Goal: Task Accomplishment & Management: Manage account settings

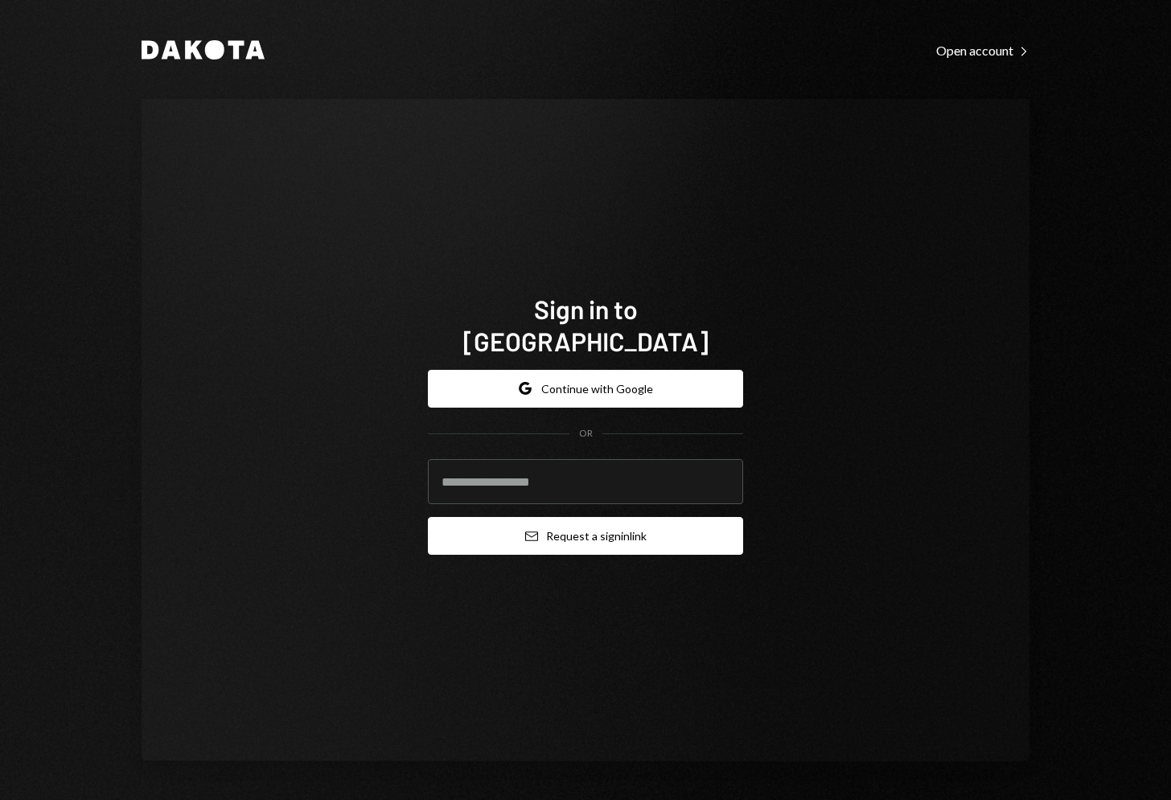
type input "**********"
click at [556, 526] on button "Email Request a sign in link" at bounding box center [585, 536] width 315 height 38
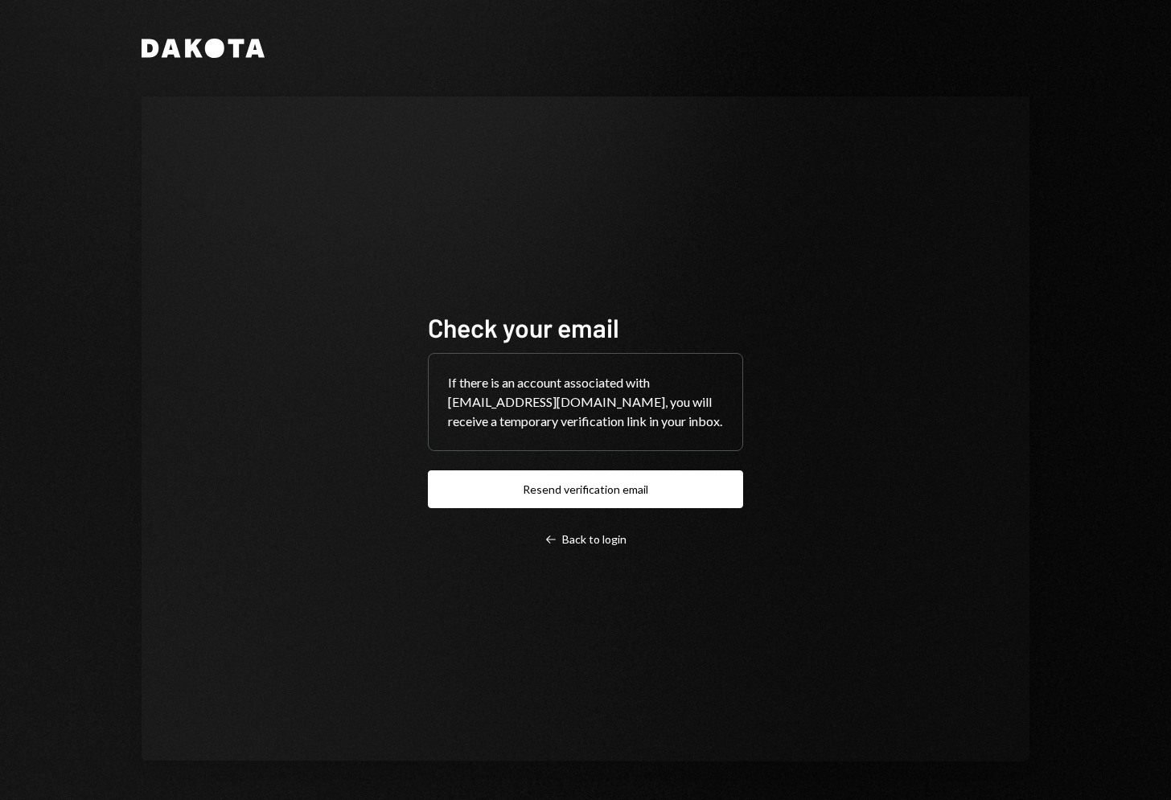
click at [1045, 331] on div "Dakota Check your email If there is an account associated with [EMAIL_ADDRESS][…" at bounding box center [585, 400] width 965 height 800
click at [583, 536] on div "Left Arrow Back to login" at bounding box center [585, 539] width 82 height 14
